Goal: Task Accomplishment & Management: Manage account settings

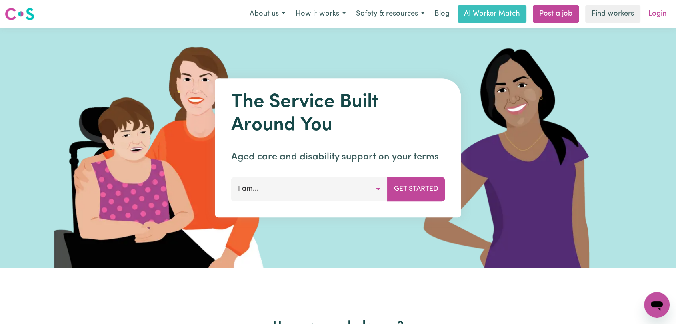
click at [665, 15] on link "Login" at bounding box center [657, 14] width 28 height 18
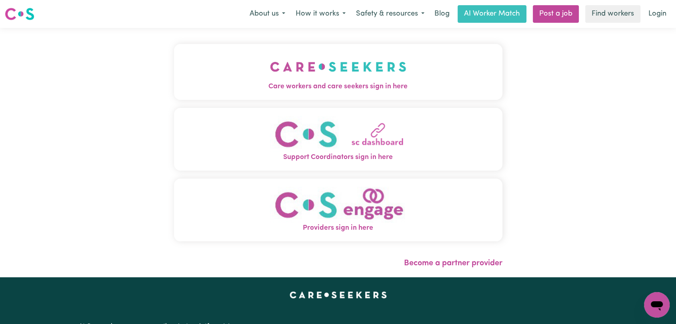
click at [346, 65] on img "Care workers and care seekers sign in here" at bounding box center [338, 67] width 136 height 30
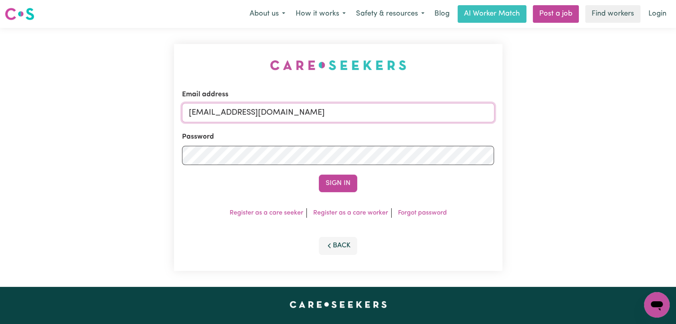
click at [344, 109] on input "[EMAIL_ADDRESS][DOMAIN_NAME]" at bounding box center [338, 112] width 312 height 19
drag, startPoint x: 230, startPoint y: 111, endPoint x: 396, endPoint y: 110, distance: 166.3
click at [396, 110] on input "Superuser~jakedworkin@hotmail.com" at bounding box center [338, 112] width 312 height 19
type input "Superuser~andreonibruno85@gmail.com"
click at [346, 184] on button "Sign In" at bounding box center [338, 184] width 38 height 18
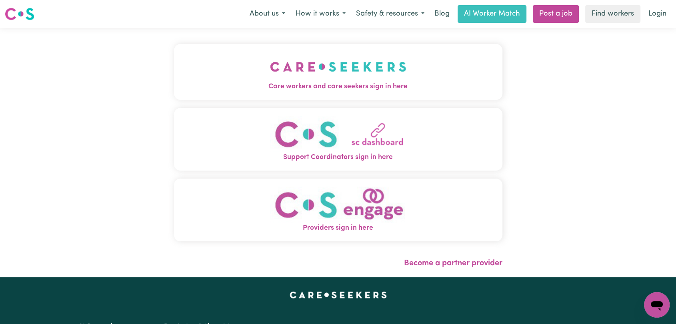
click at [262, 60] on button "Care workers and care seekers sign in here" at bounding box center [338, 72] width 328 height 56
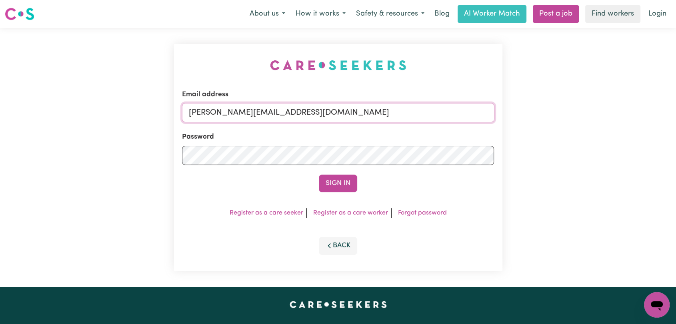
click at [316, 110] on input "[PERSON_NAME][EMAIL_ADDRESS][DOMAIN_NAME]" at bounding box center [338, 112] width 312 height 19
type input "[EMAIL_ADDRESS][DOMAIN_NAME]"
click at [329, 177] on button "Sign In" at bounding box center [338, 184] width 38 height 18
